Goal: Information Seeking & Learning: Learn about a topic

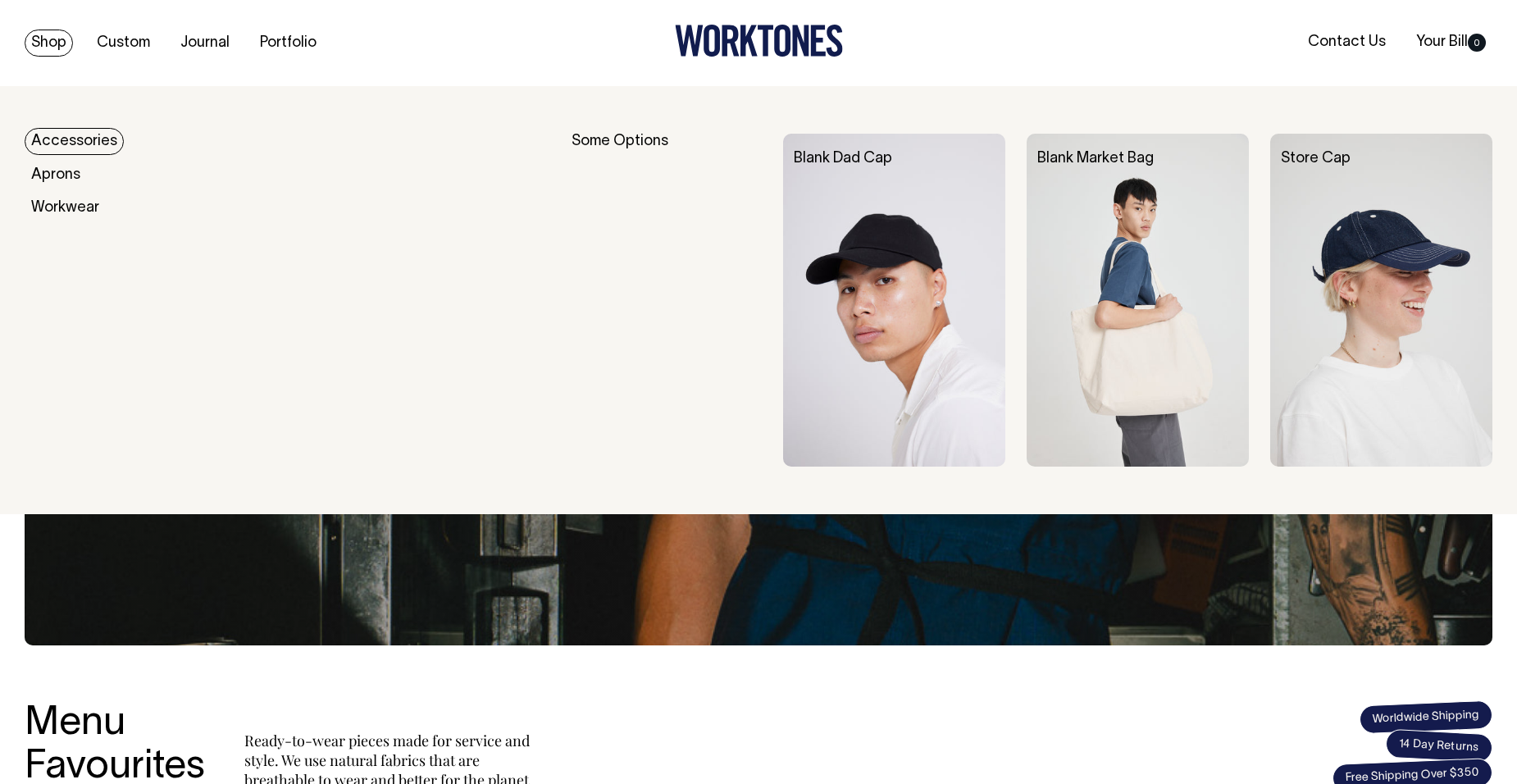
click at [41, 38] on link "Shop" at bounding box center [49, 43] width 49 height 27
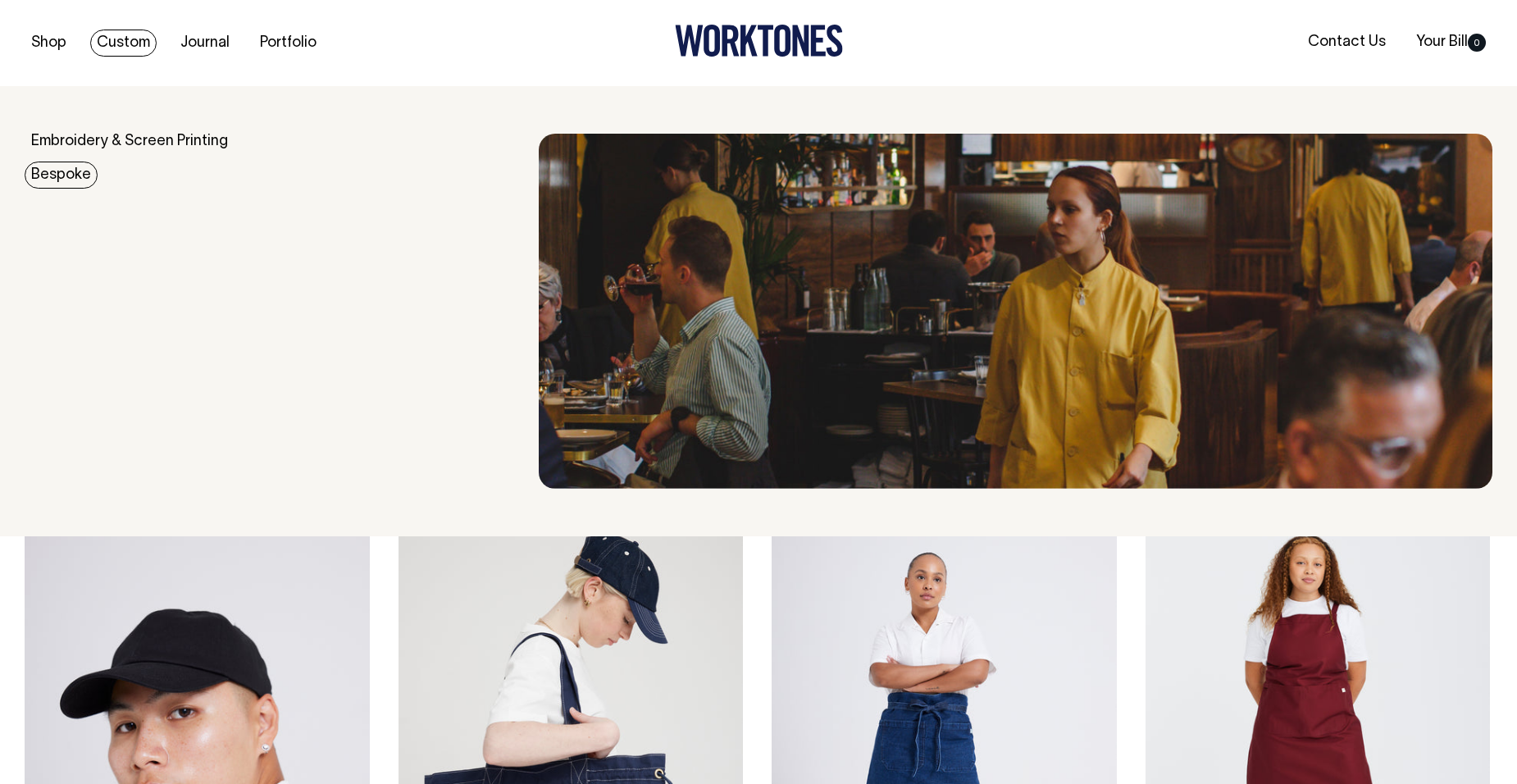
click at [78, 169] on link "Bespoke" at bounding box center [61, 175] width 73 height 27
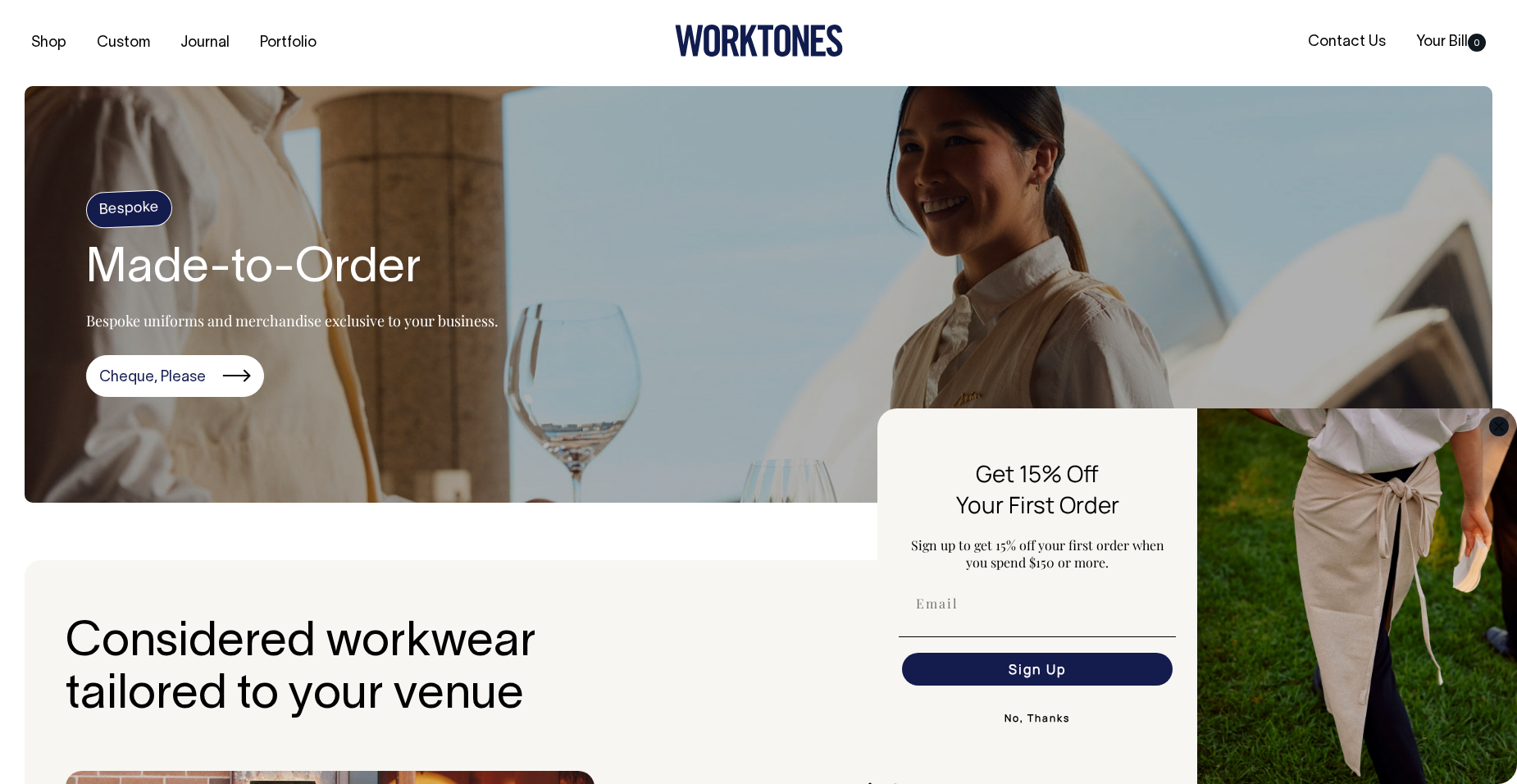
click at [1495, 423] on icon "Close dialog" at bounding box center [1498, 426] width 8 height 8
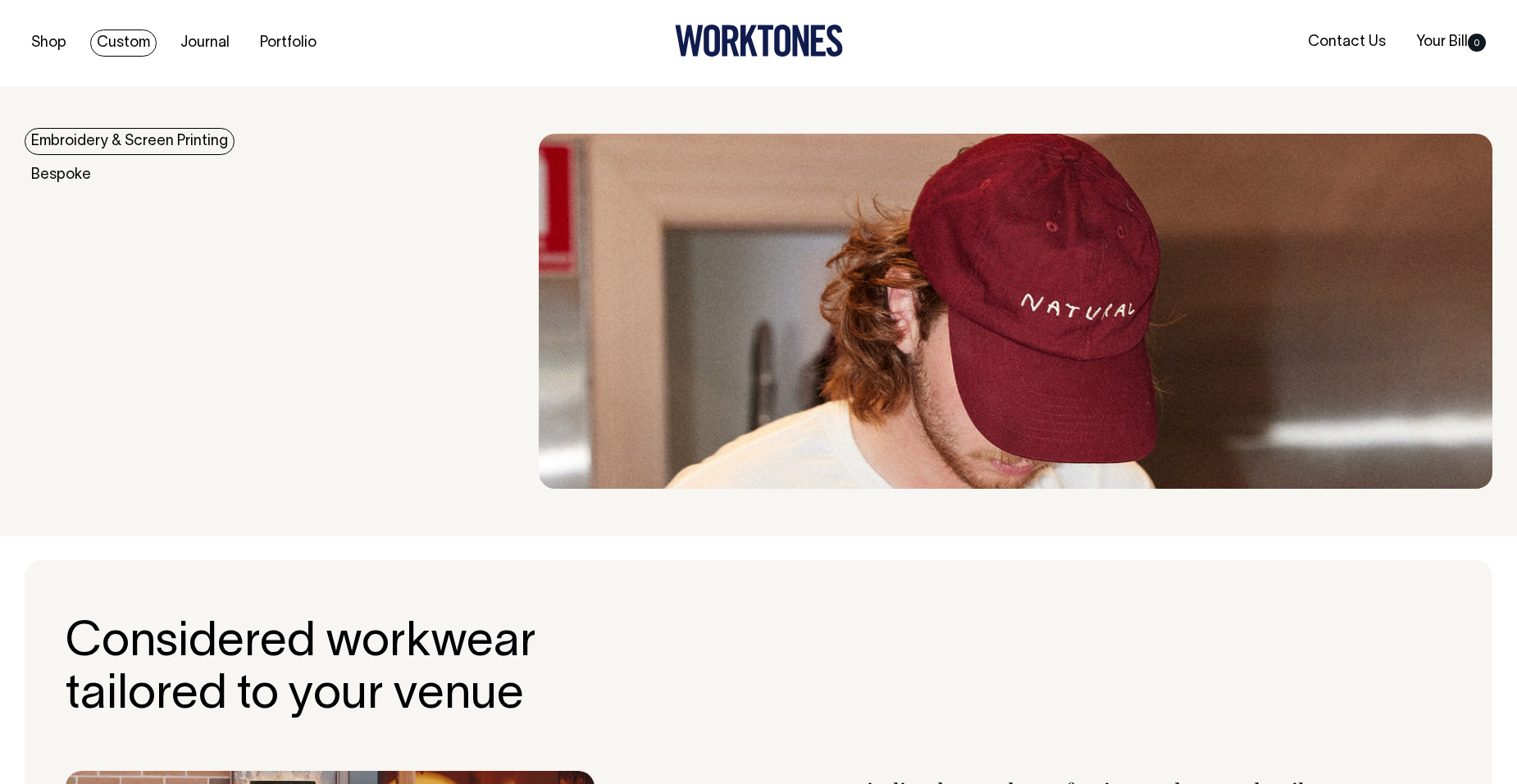
click at [51, 137] on link "Embroidery & Screen Printing" at bounding box center [129, 142] width 210 height 27
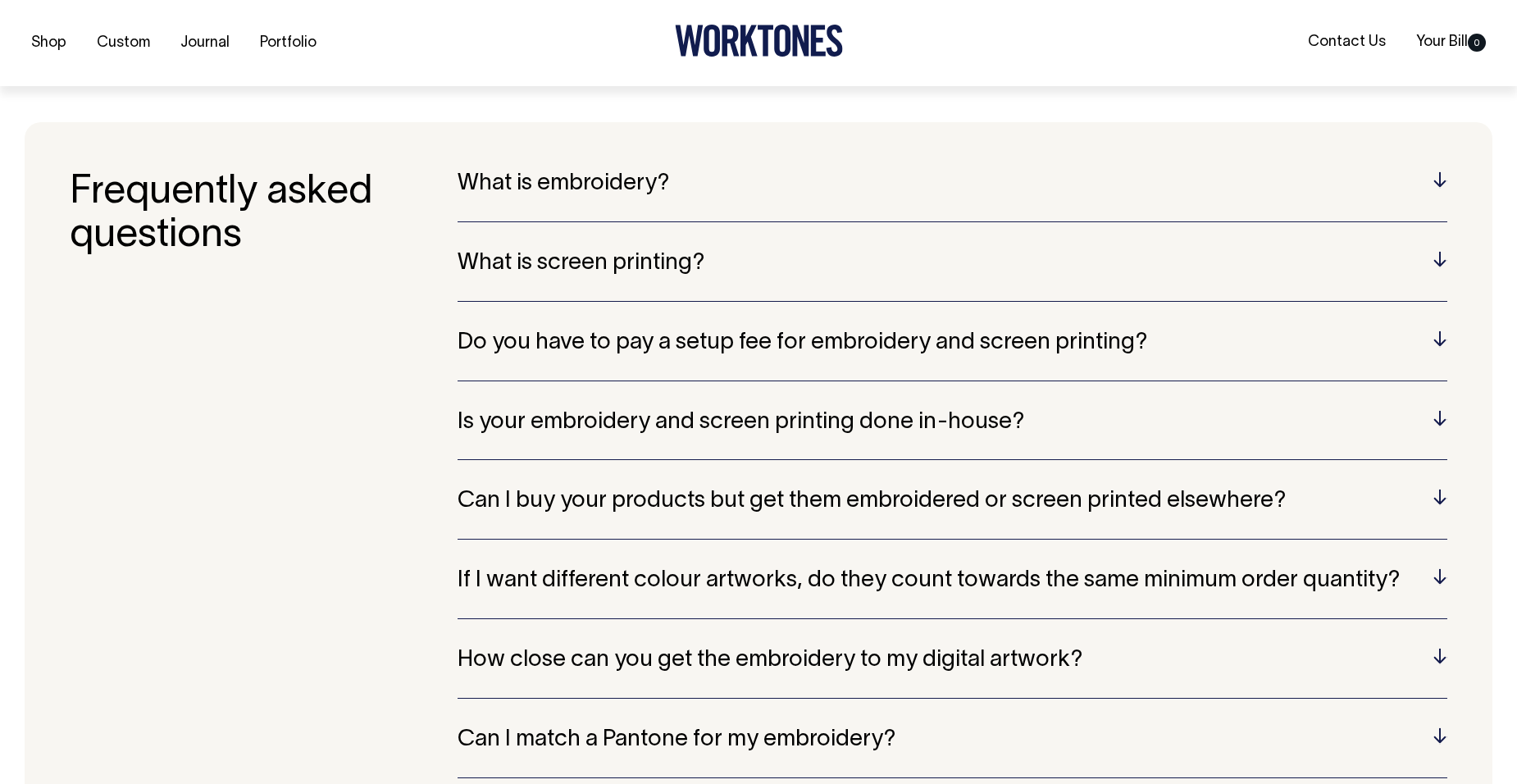
scroll to position [3408, 0]
click at [1443, 336] on h5 "Do you have to pay a setup fee for embroidery and screen printing?" at bounding box center [952, 343] width 989 height 26
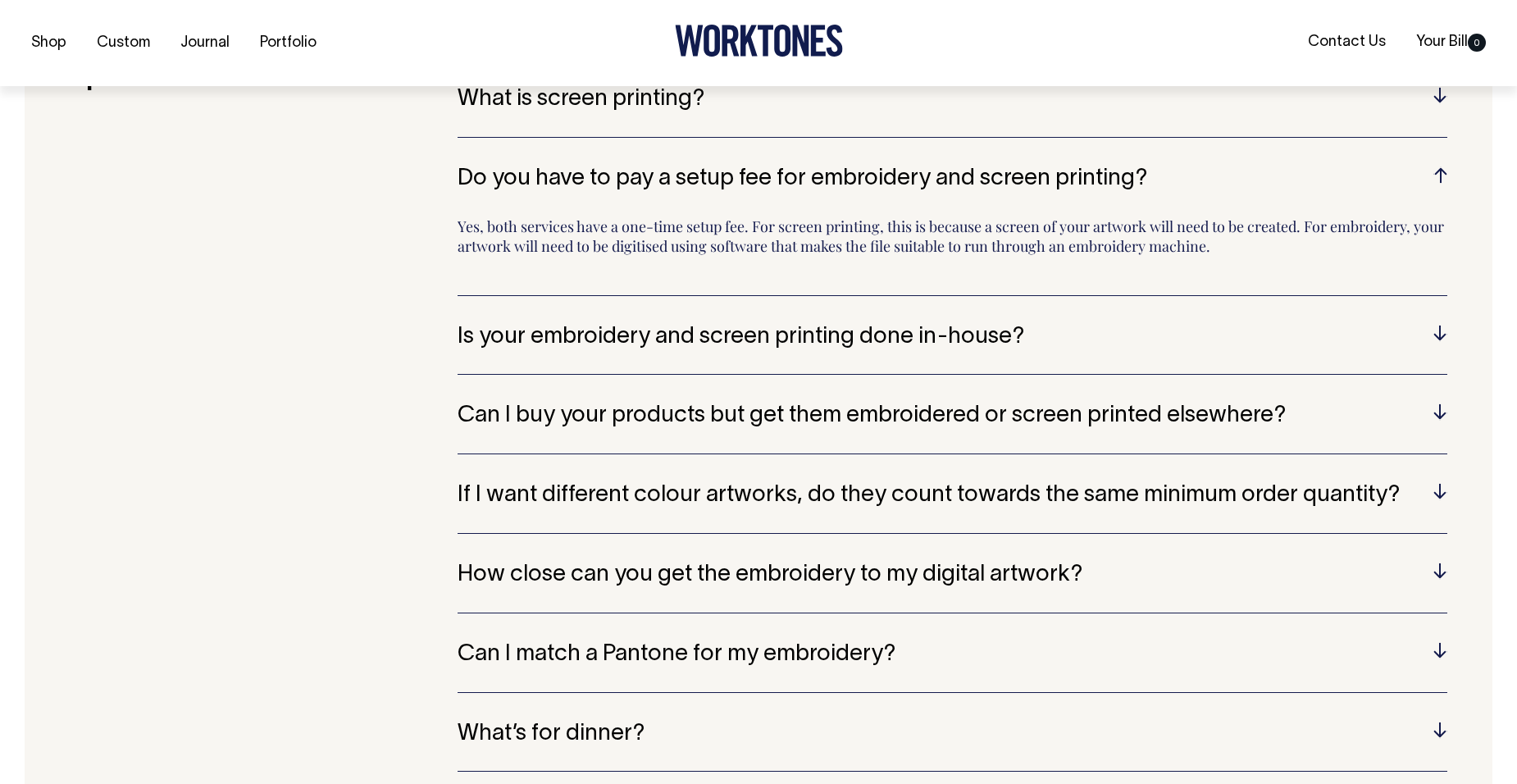
scroll to position [3572, 0]
click at [1437, 333] on h5 "Is your embroidery and screen printing done in-house?" at bounding box center [952, 336] width 989 height 26
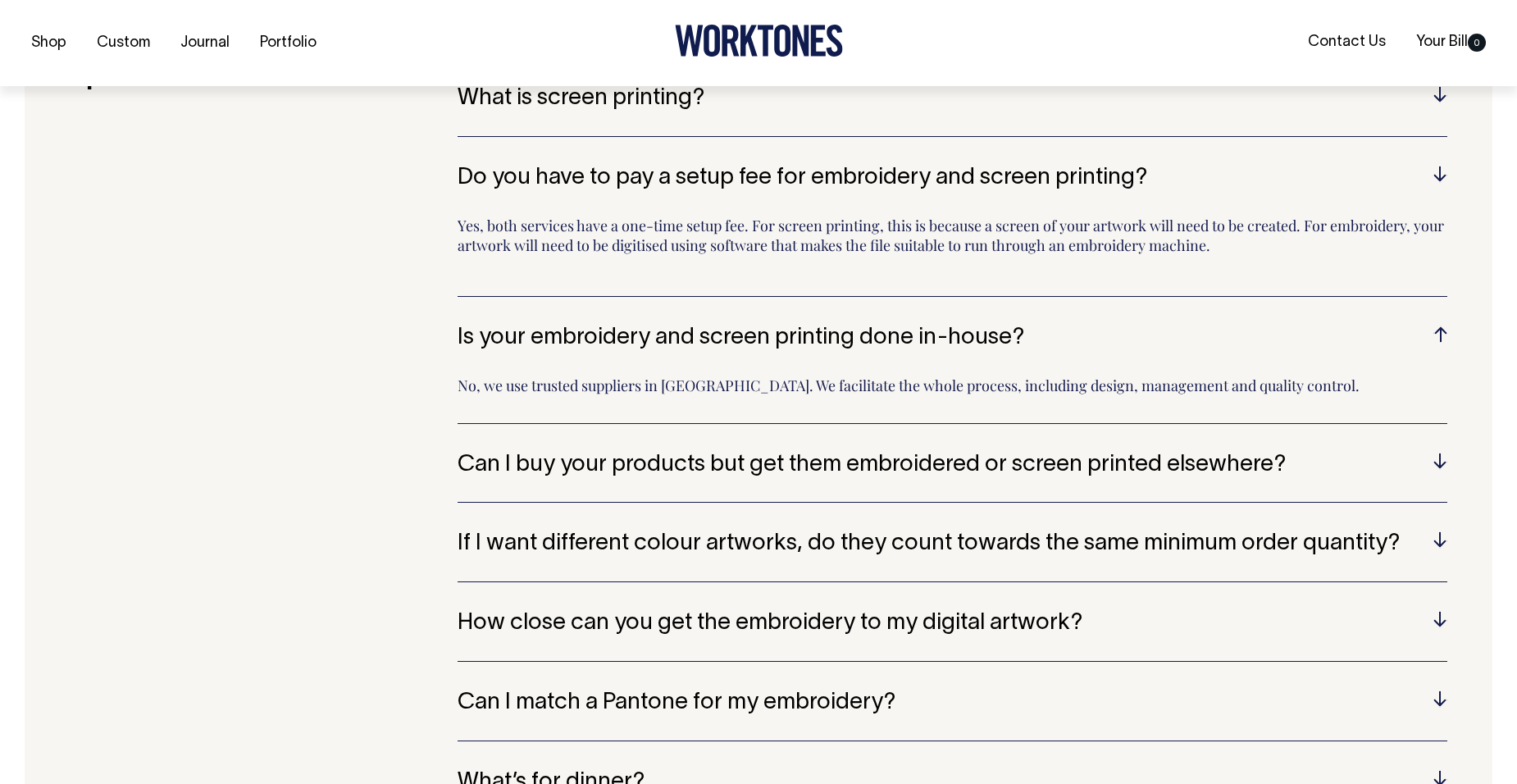
click at [1437, 333] on h5 "Is your embroidery and screen printing done in-house?" at bounding box center [952, 338] width 989 height 26
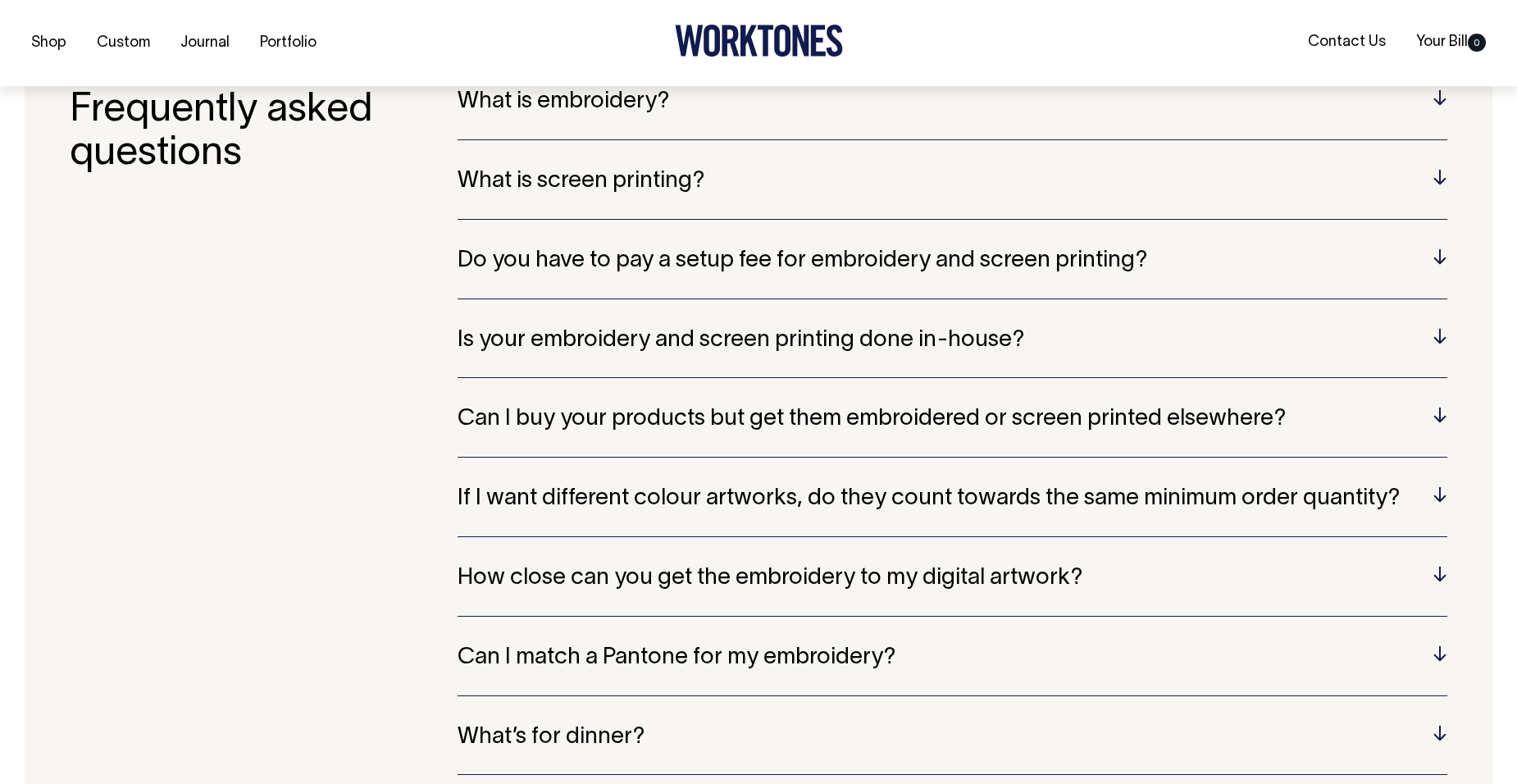
scroll to position [3490, 0]
click at [1443, 336] on h5 "Is your embroidery and screen printing done in-house?" at bounding box center [952, 340] width 989 height 26
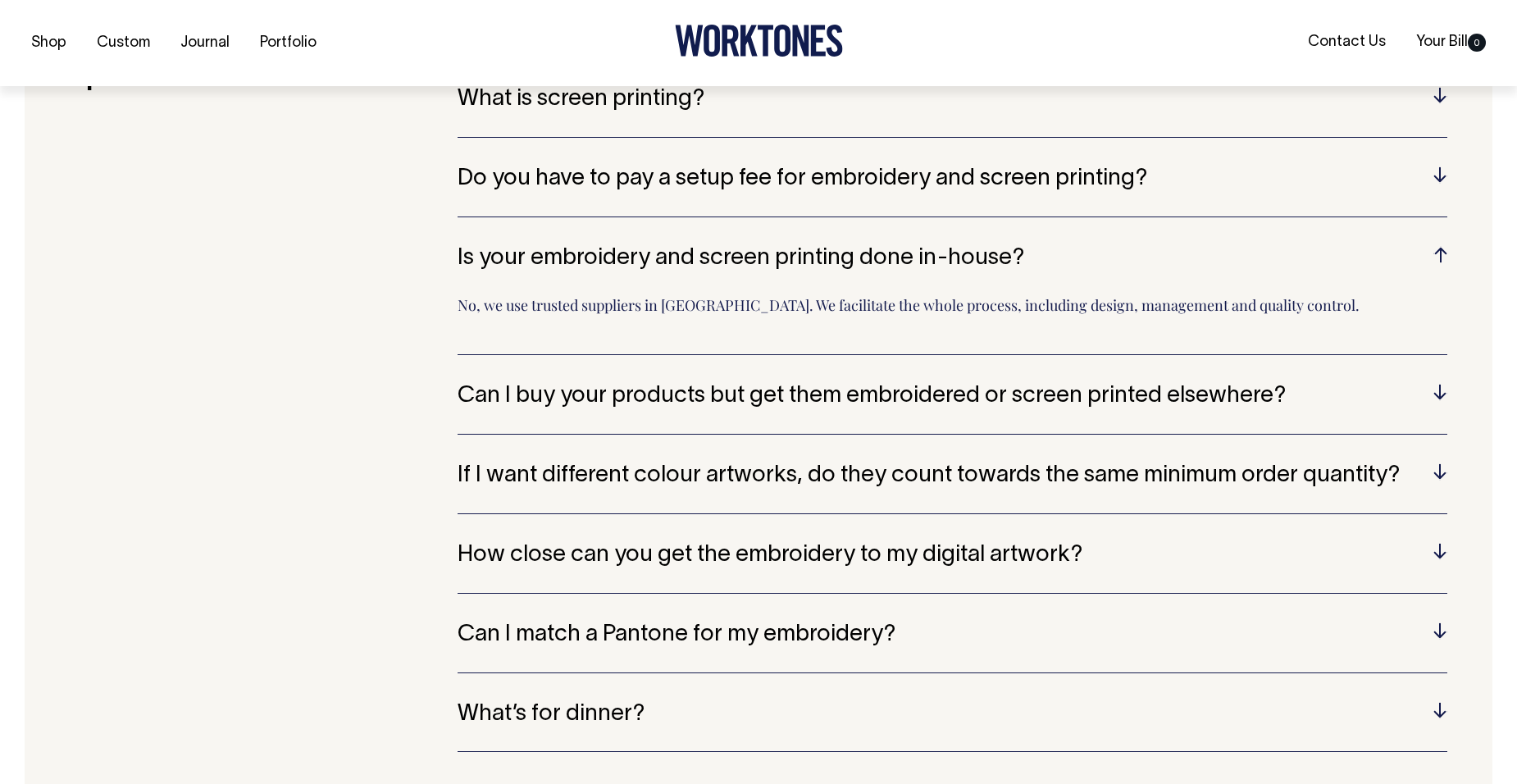
scroll to position [3572, 0]
click at [1436, 391] on h5 "Can I buy your products but get them embroidered or screen printed elsewhere?" at bounding box center [952, 396] width 989 height 26
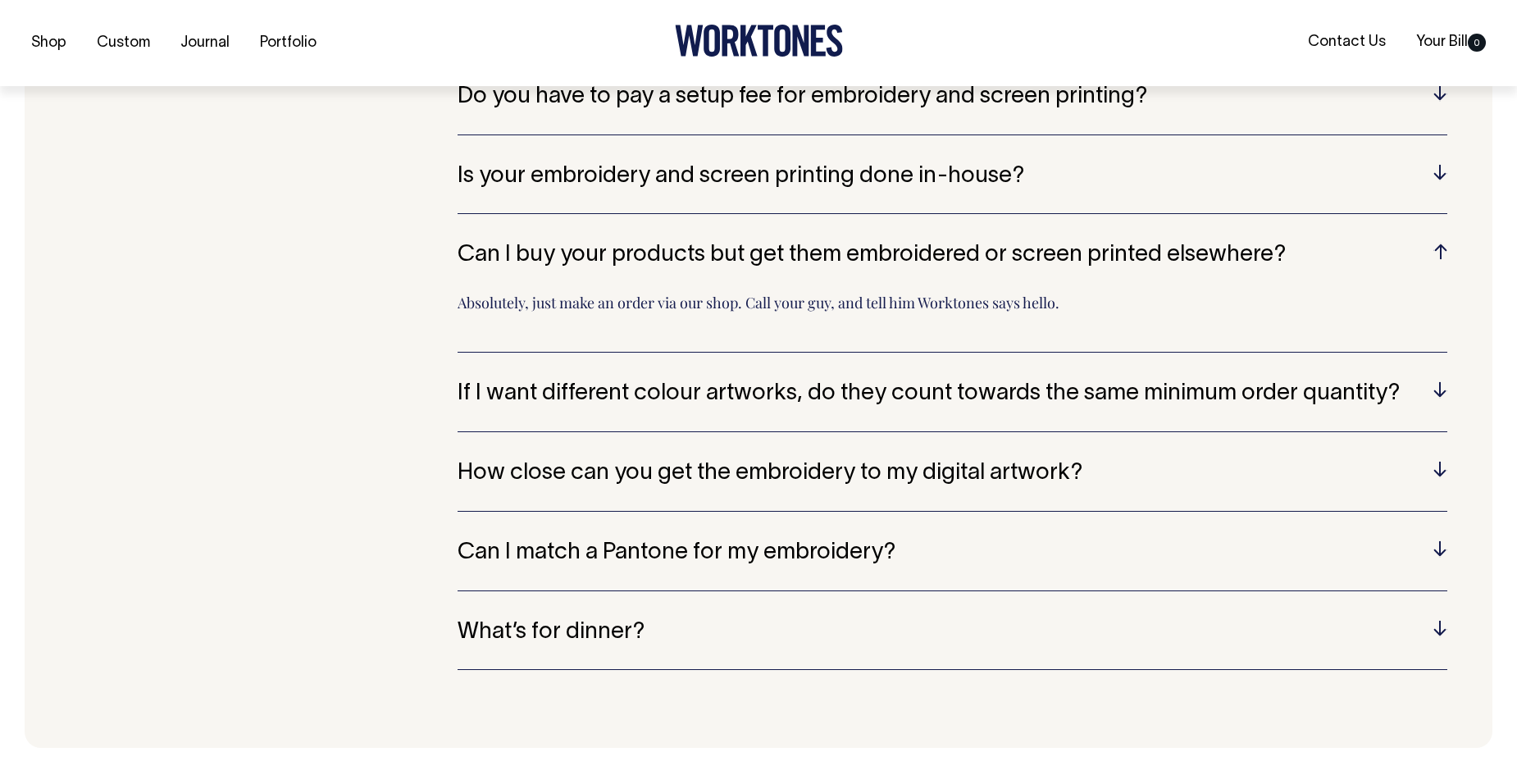
scroll to position [3653, 0]
click at [1437, 391] on h5 "If I want different colour artworks, do they count towards the same minimum ord…" at bounding box center [952, 393] width 989 height 26
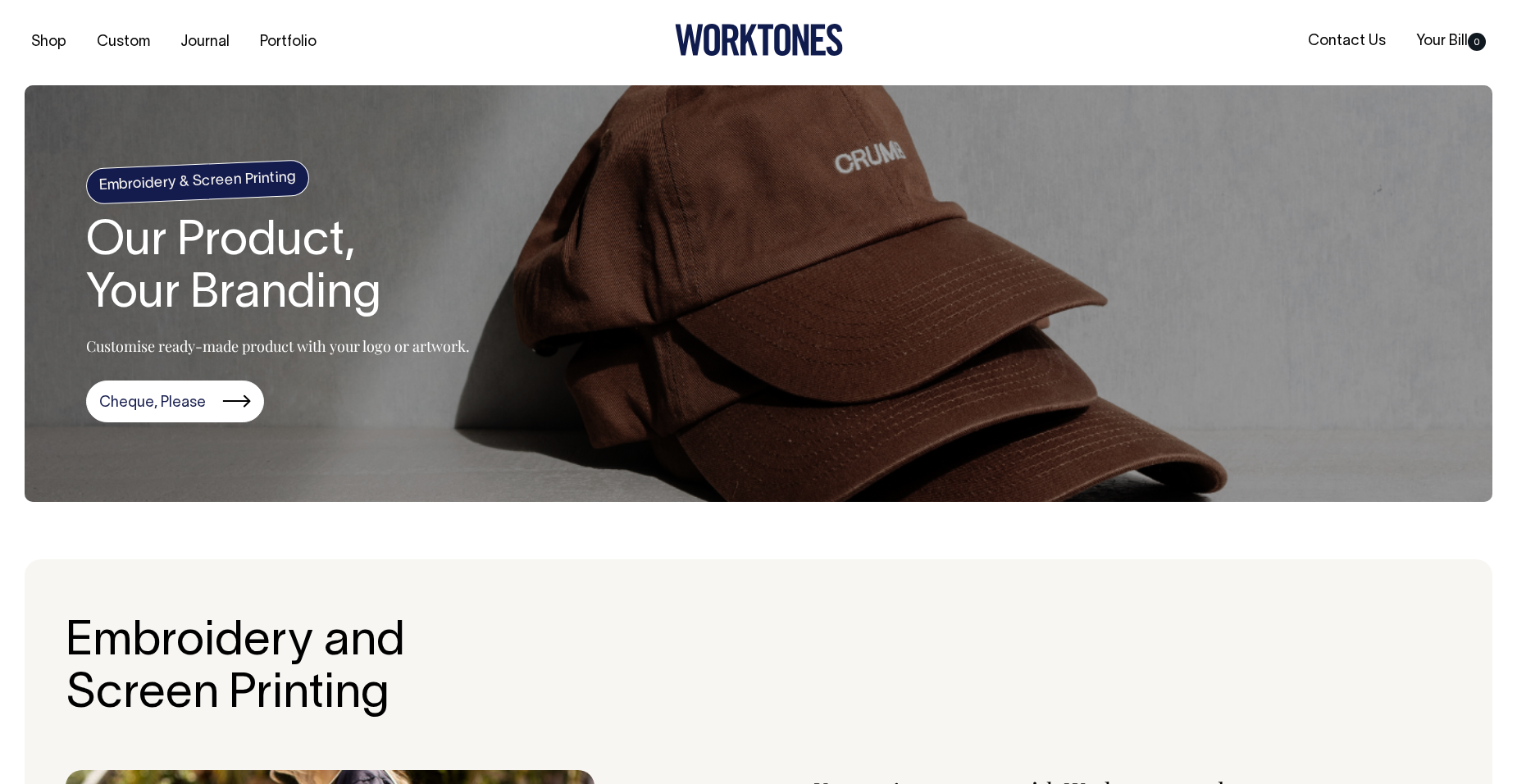
scroll to position [0, 0]
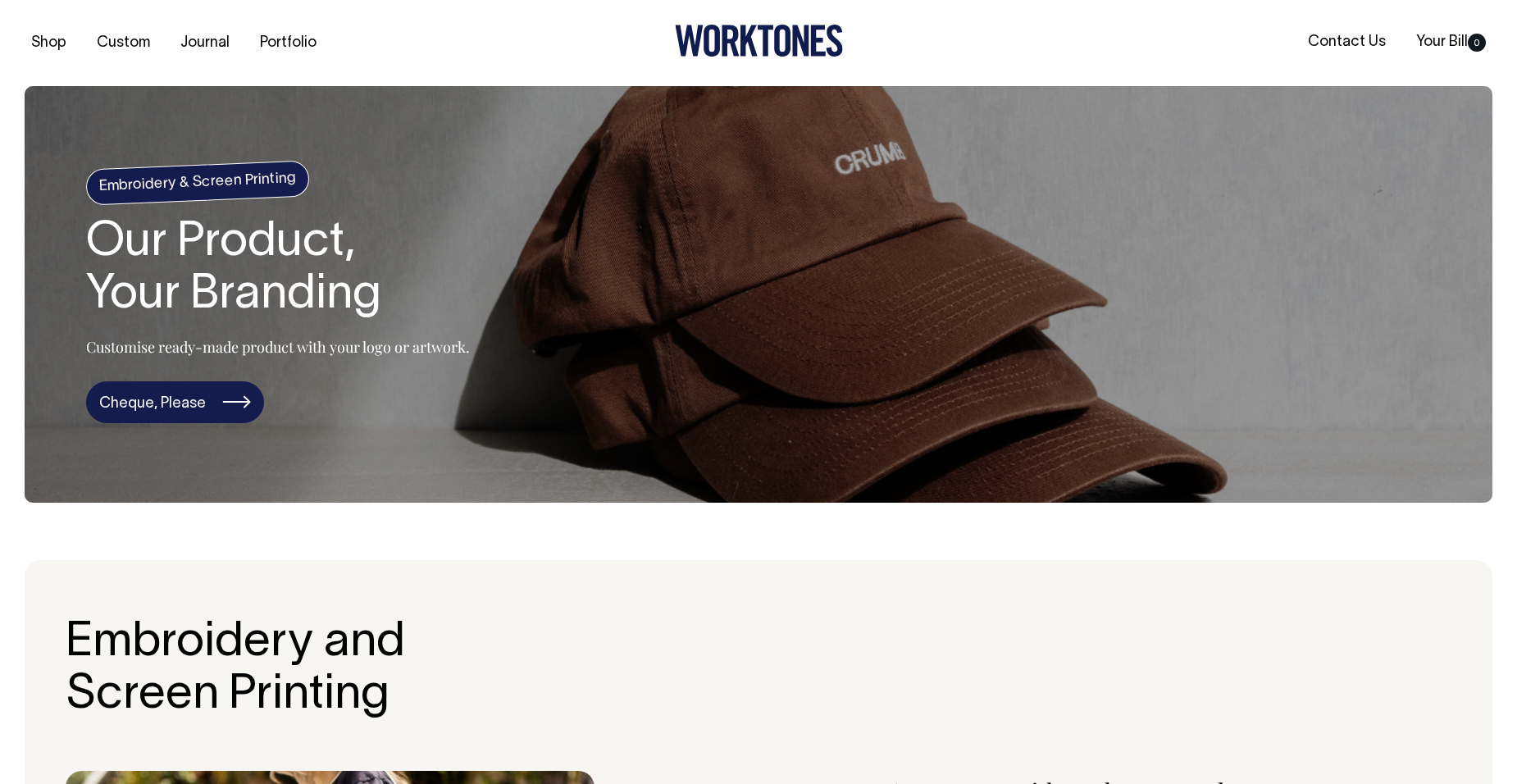
click at [179, 408] on link "Cheque, Please" at bounding box center [175, 402] width 178 height 43
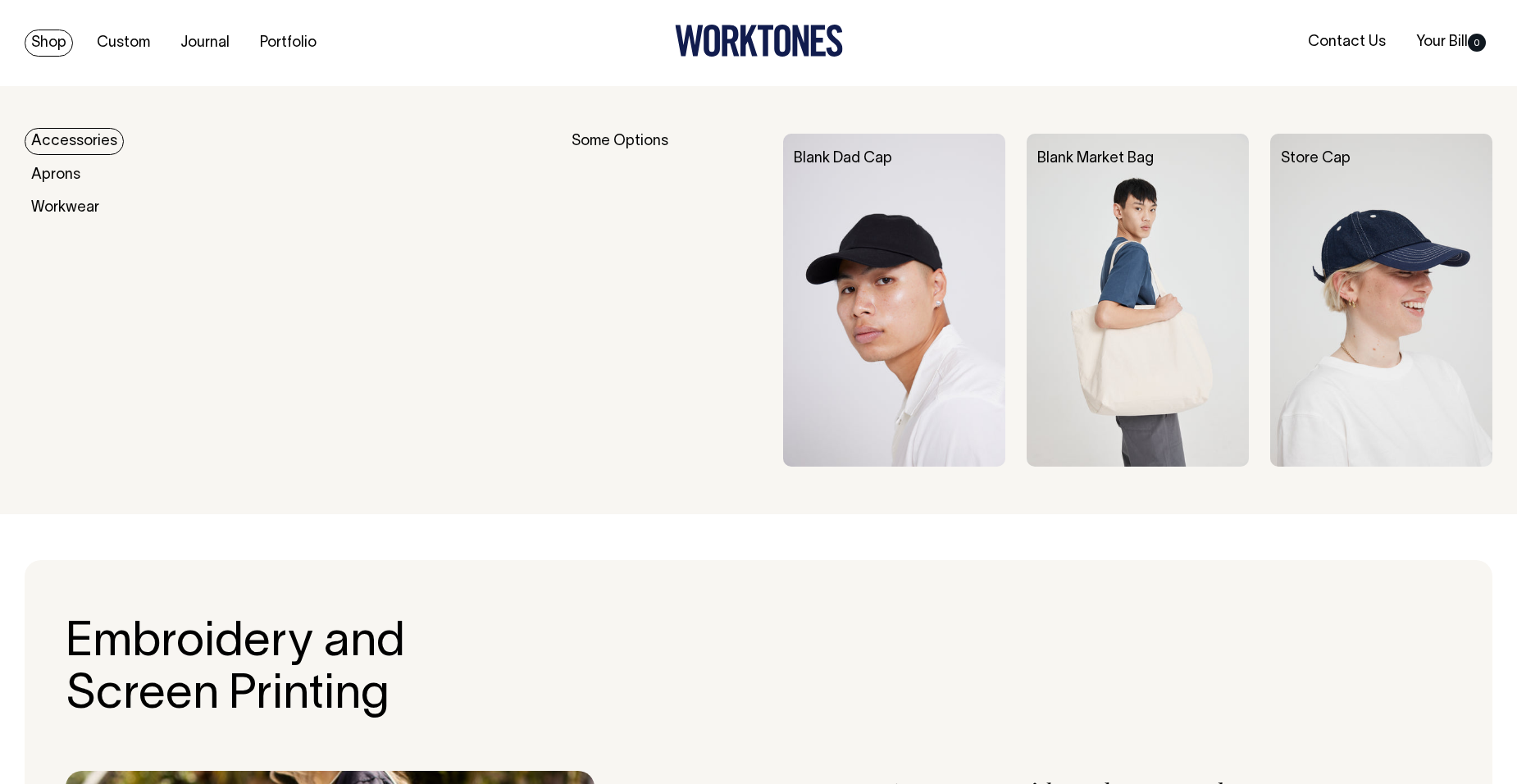
click at [49, 40] on link "Shop" at bounding box center [49, 43] width 49 height 27
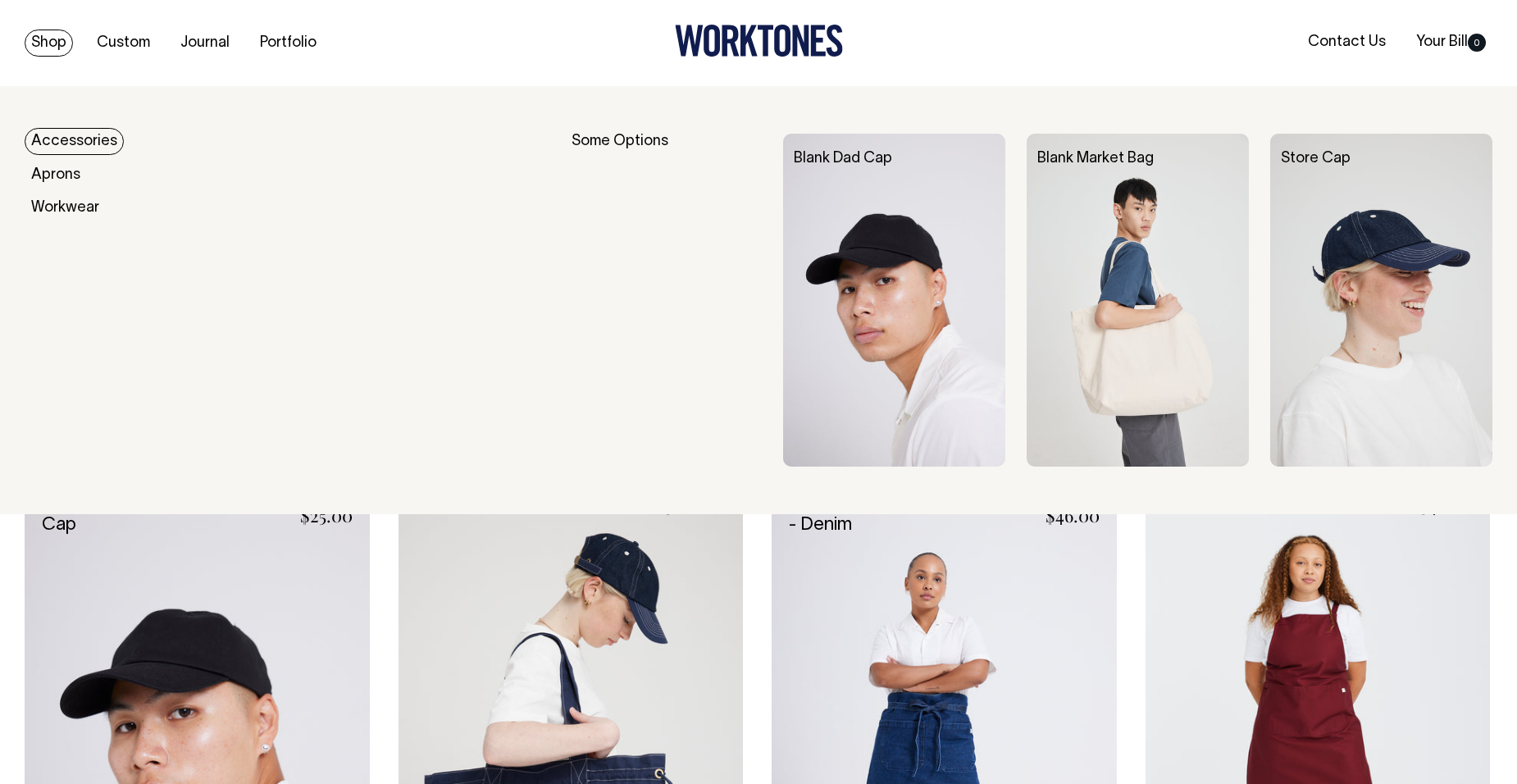
click at [59, 133] on link "Accessories" at bounding box center [74, 142] width 99 height 27
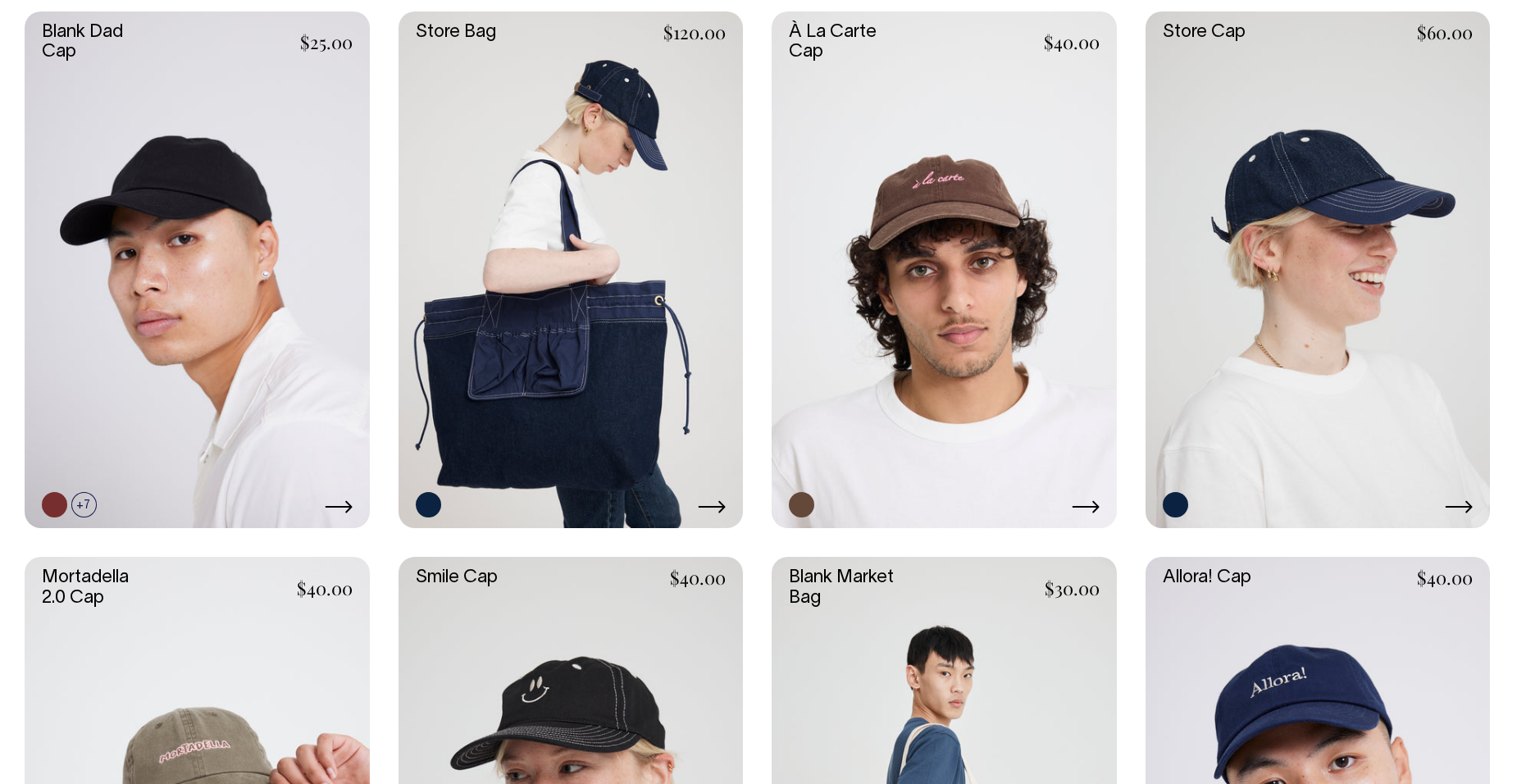
scroll to position [492, 0]
